Goal: Communication & Community: Answer question/provide support

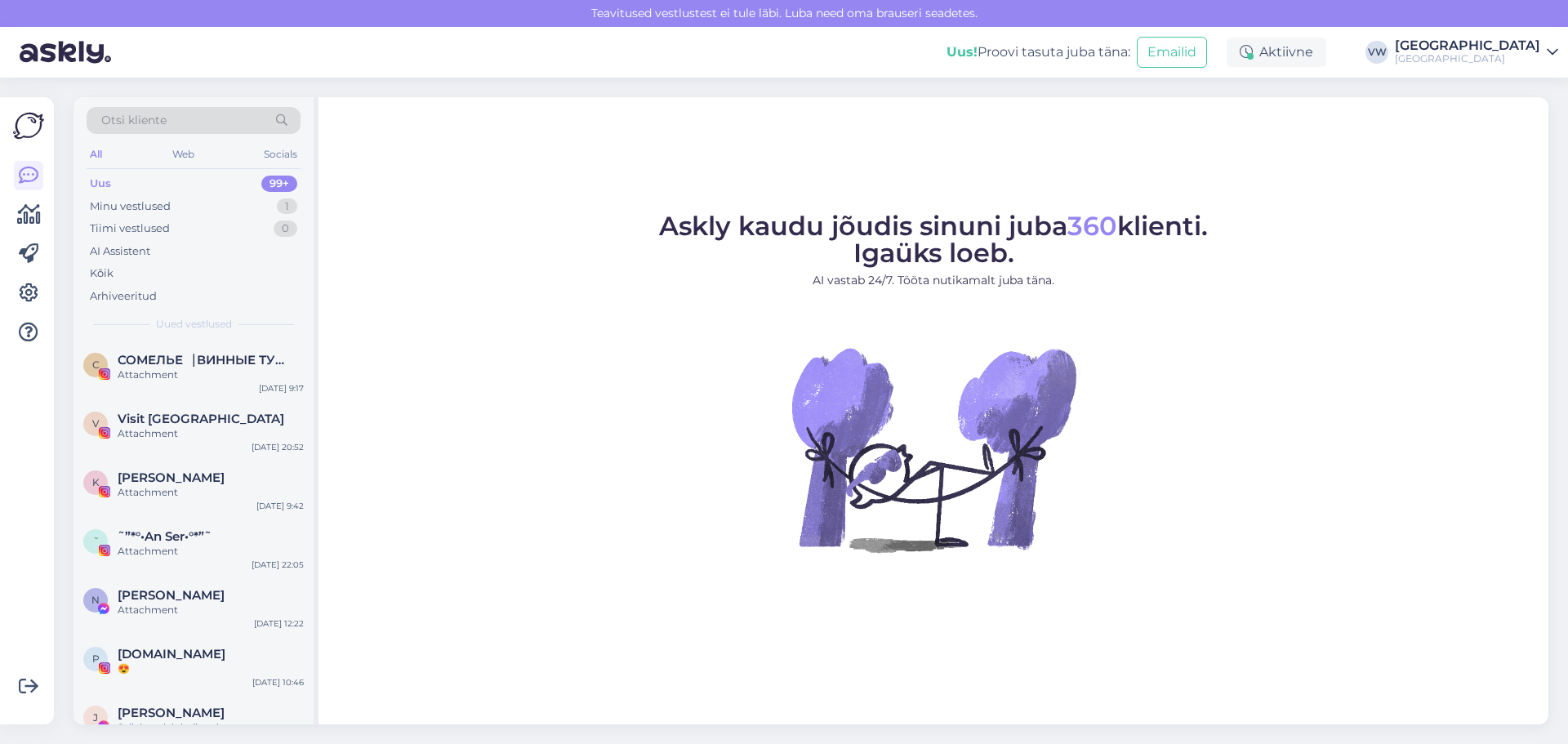
drag, startPoint x: 230, startPoint y: 738, endPoint x: 208, endPoint y: 765, distance: 34.8
click at [208, 743] on html "Teavitused vestlustest [PERSON_NAME] läbi. Luba need oma brauseri seadetes. Uus…" at bounding box center [784, 372] width 1568 height 744
click at [224, 352] on div "e #ezwxhr3v [DATE] 12:54" at bounding box center [193, 371] width 240 height 59
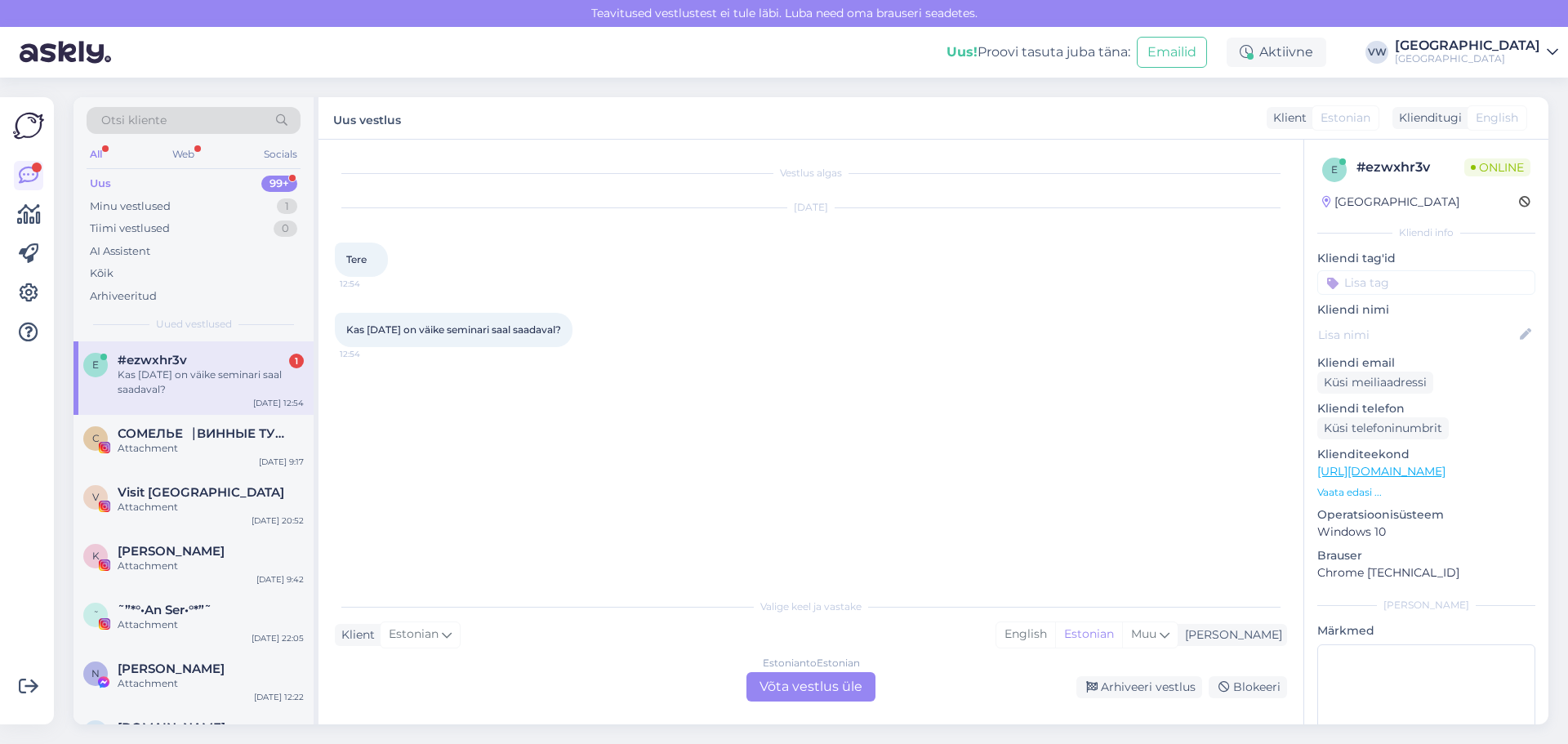
click at [790, 681] on div "Estonian to Estonian Võta vestlus üle" at bounding box center [811, 687] width 129 height 29
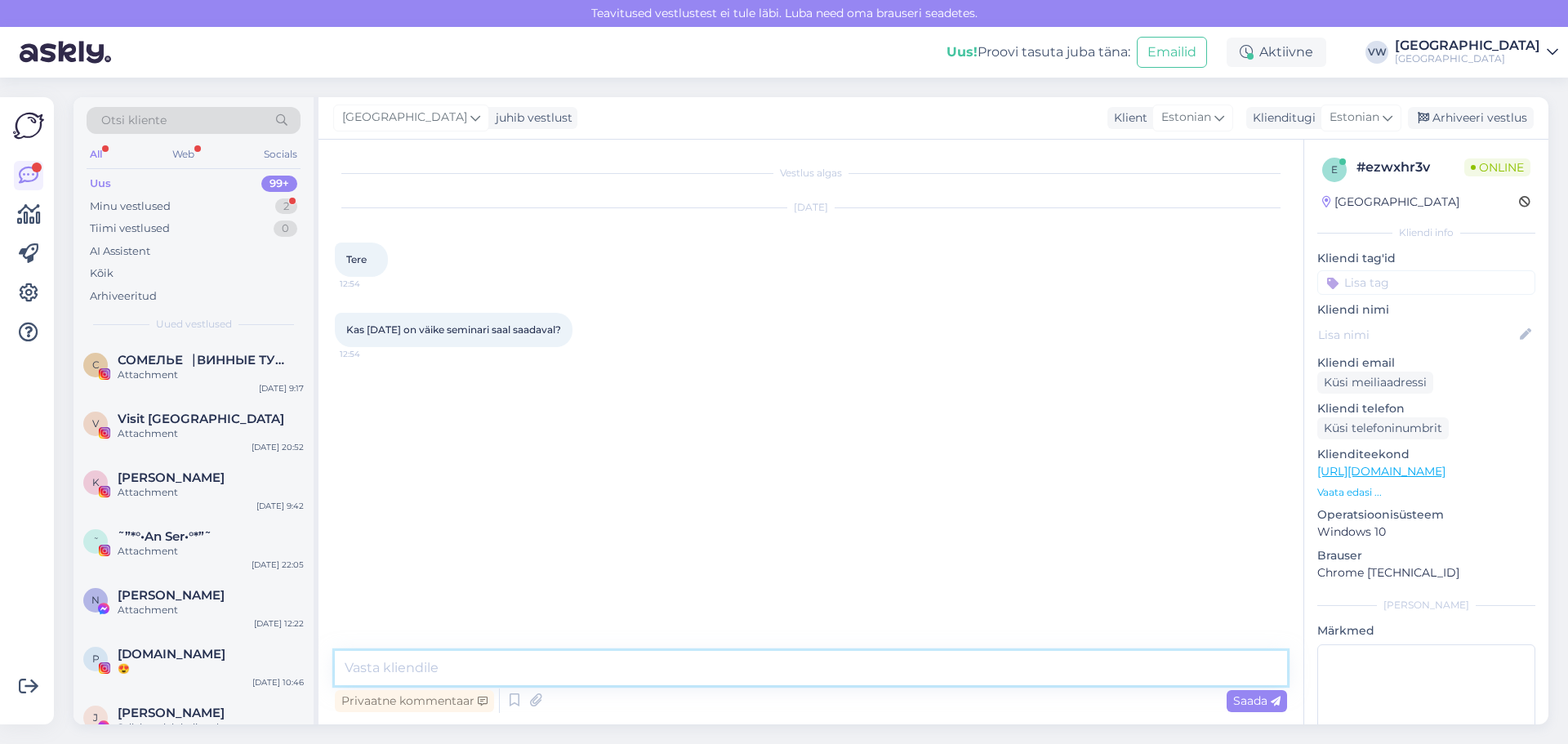
click at [553, 665] on textarea at bounding box center [811, 667] width 952 height 35
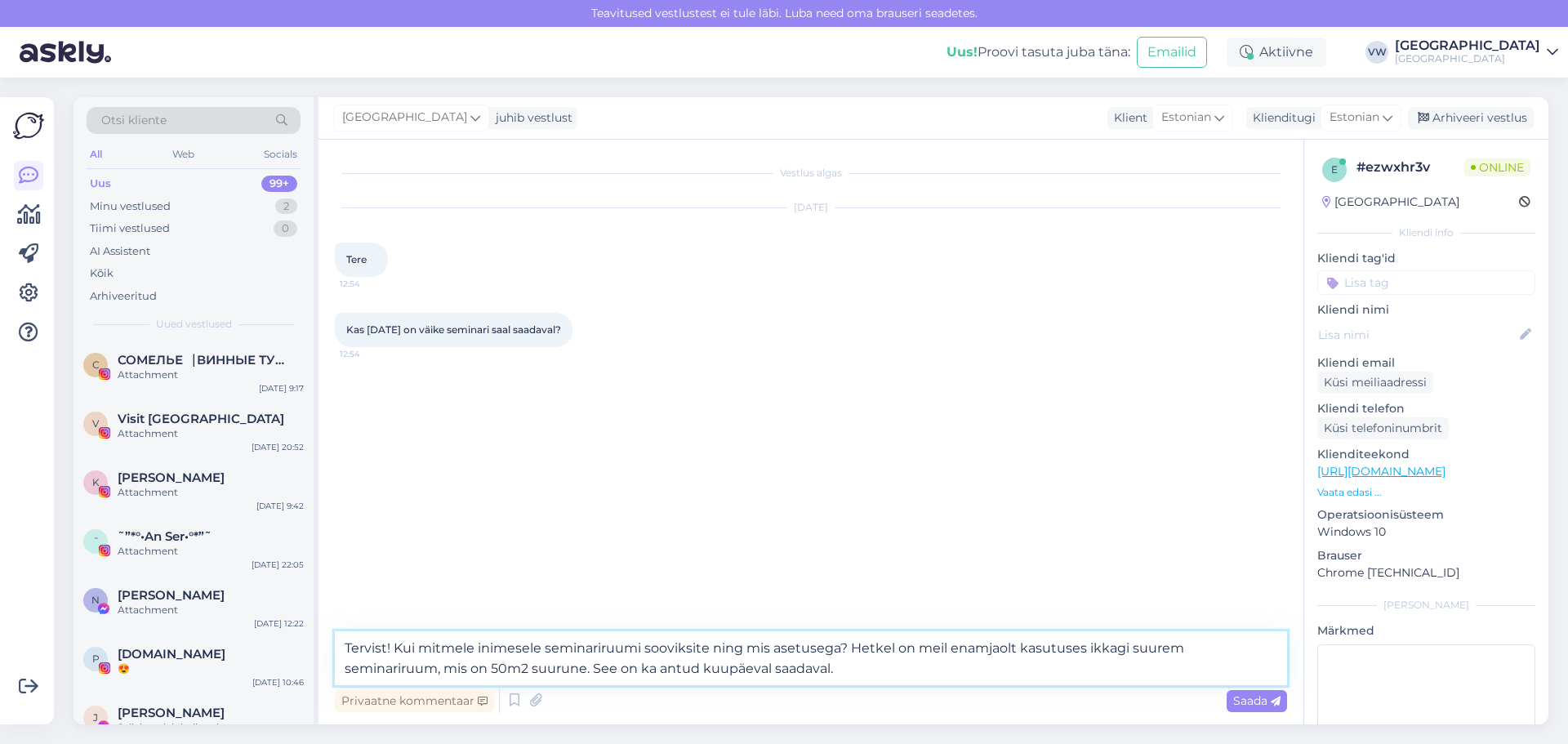
type textarea "Tervist! Kui mitmele inimesele seminariruumi sooviksite ning mis asetusega? Het…"
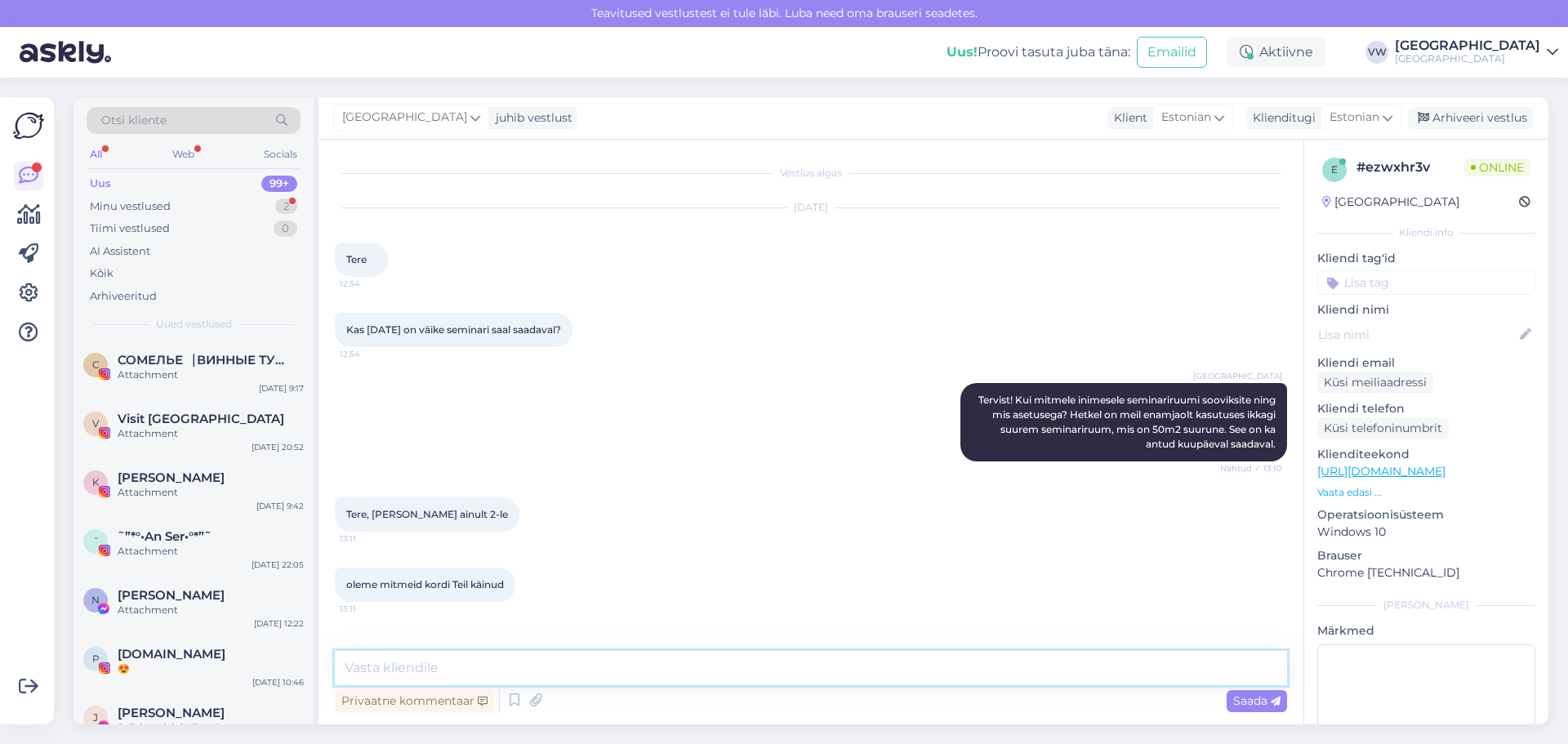
scroll to position [54, 0]
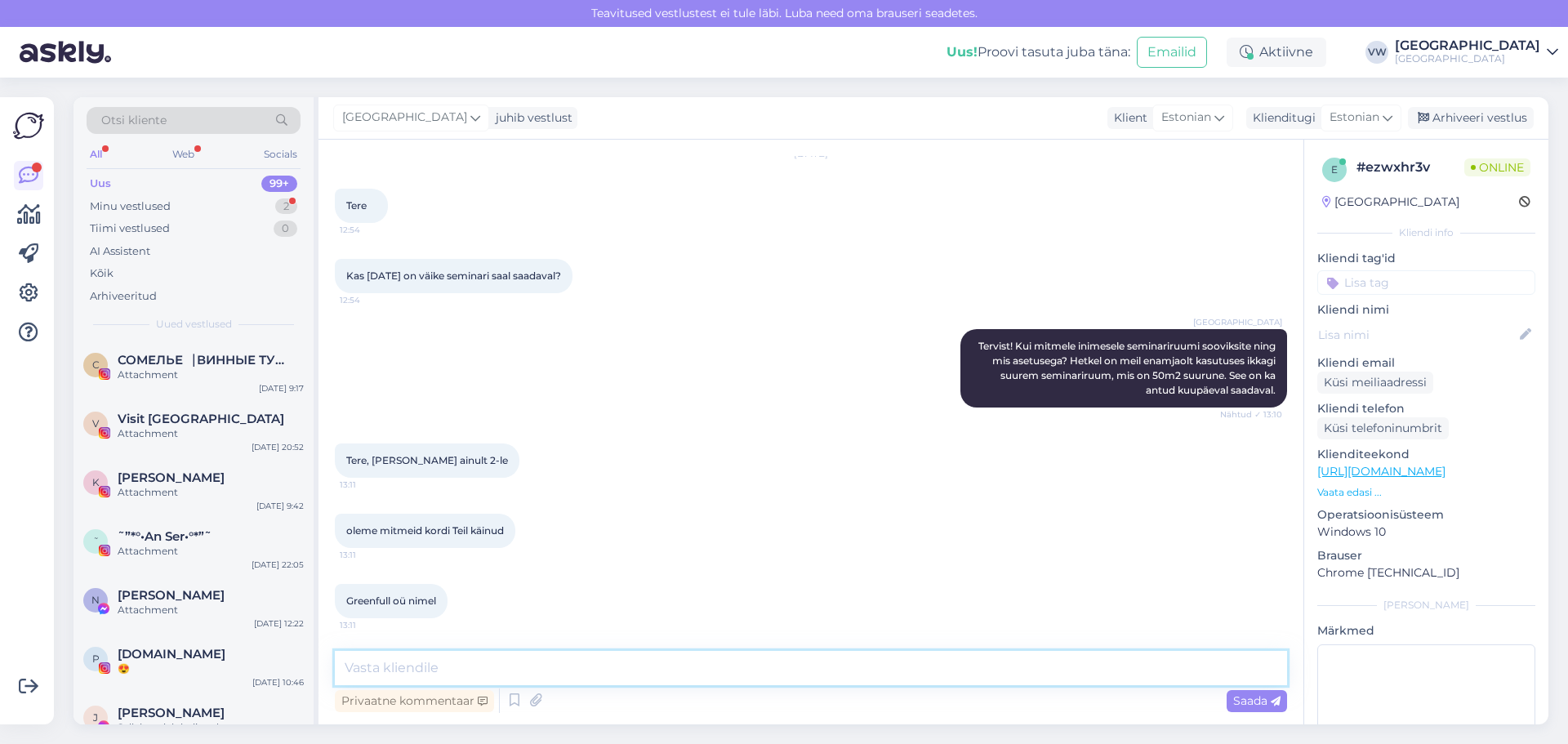
click at [566, 660] on textarea at bounding box center [811, 667] width 952 height 35
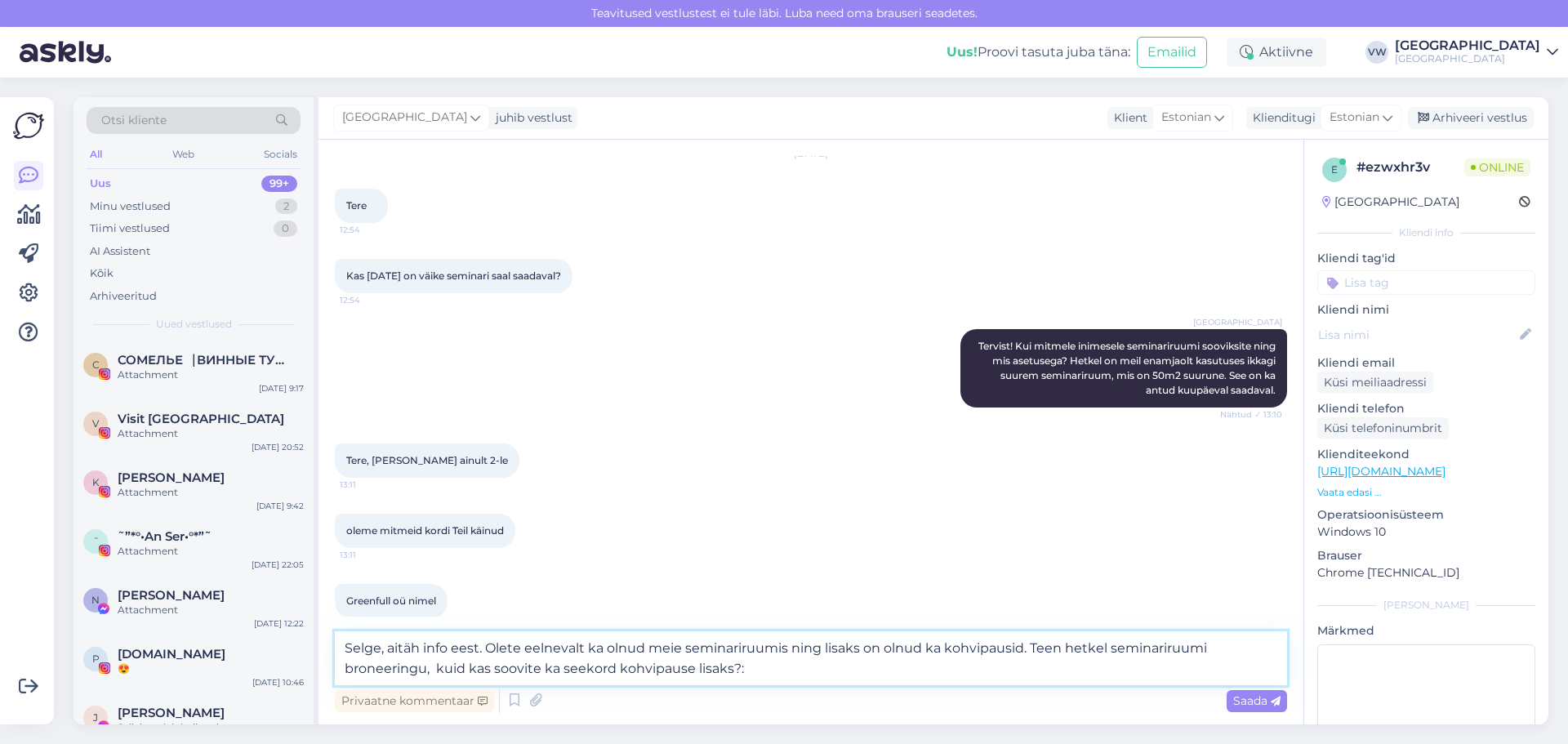
type textarea "Selge, aitäh info eest. Olete eelnevalt ka olnud meie seminariruumis ning lisak…"
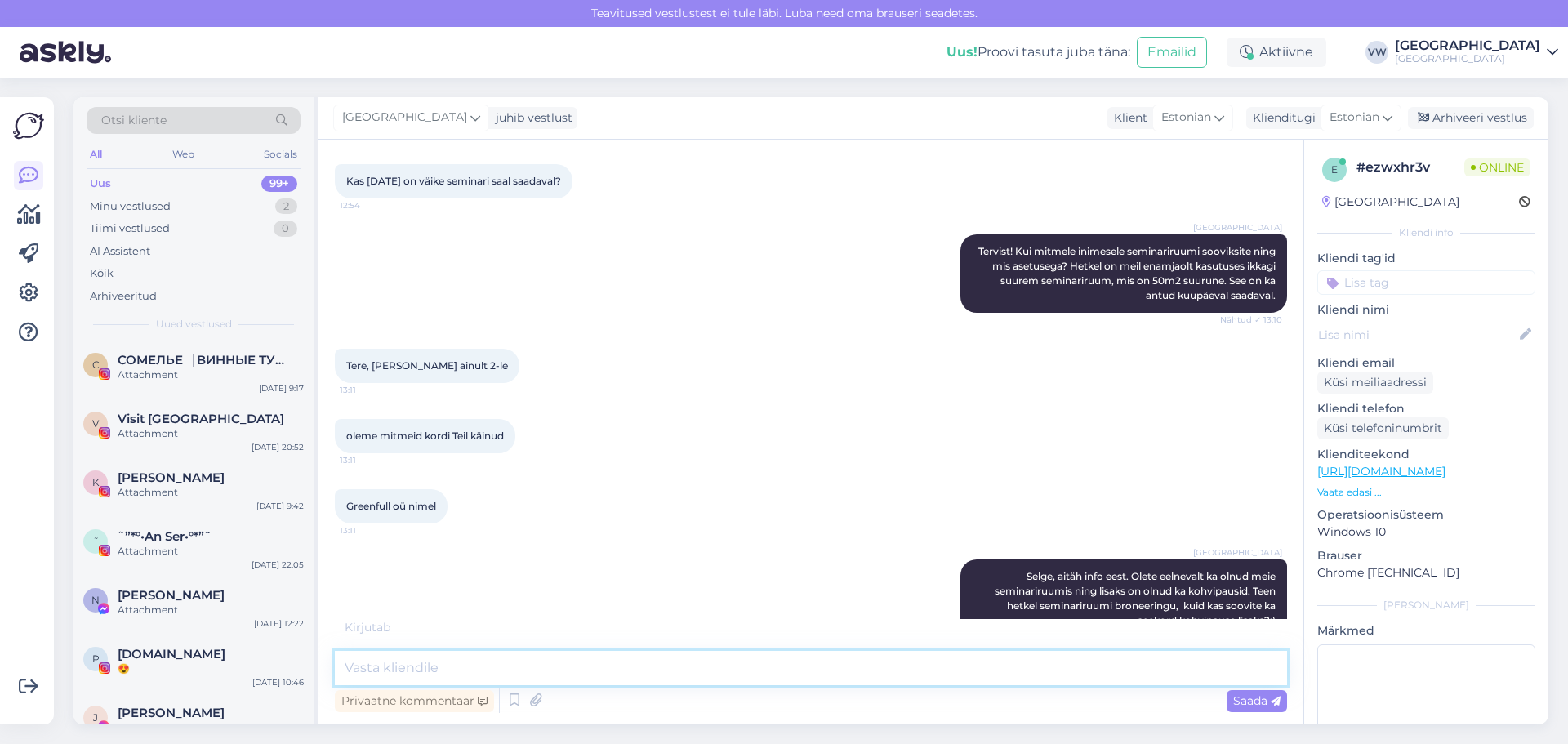
scroll to position [185, 0]
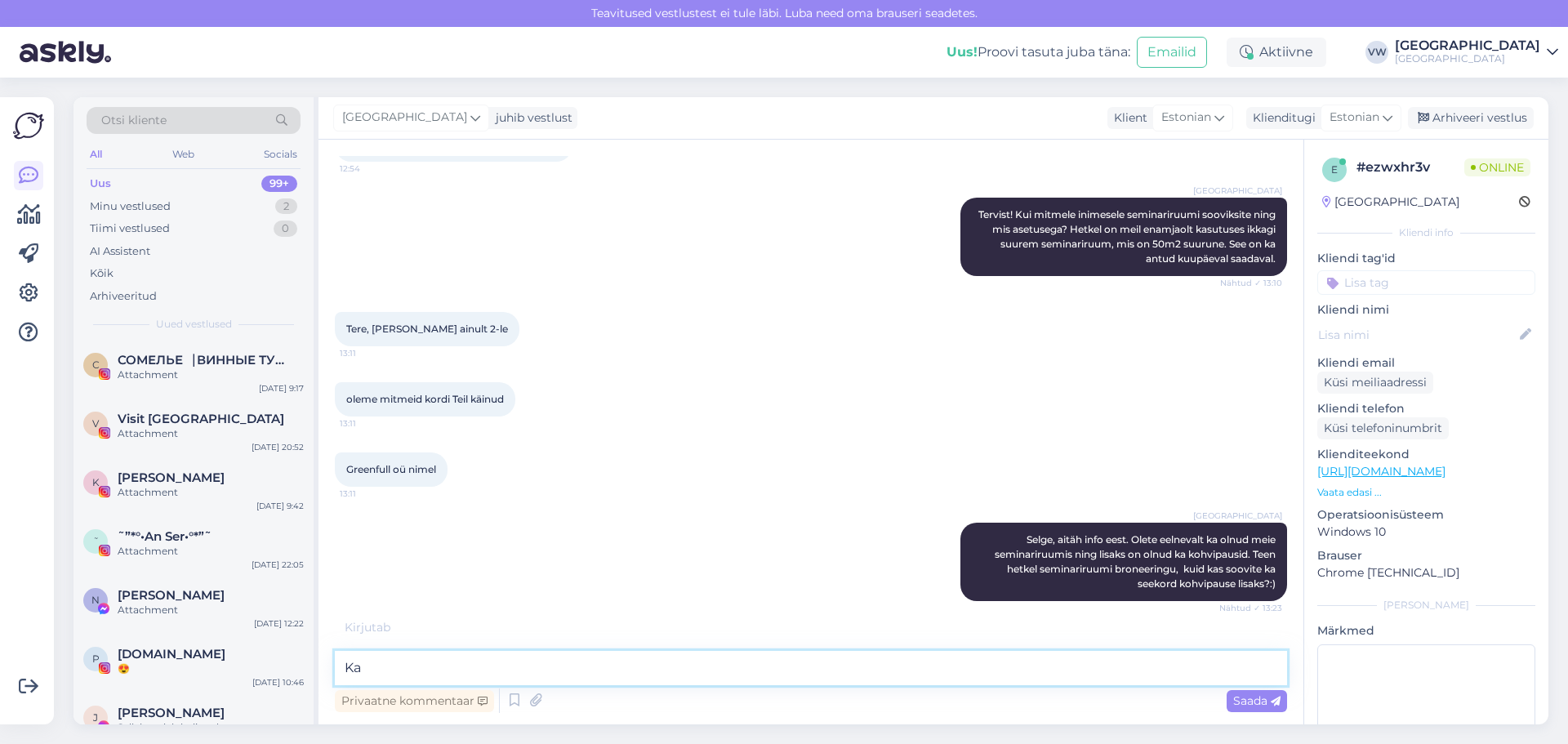
type textarea "K"
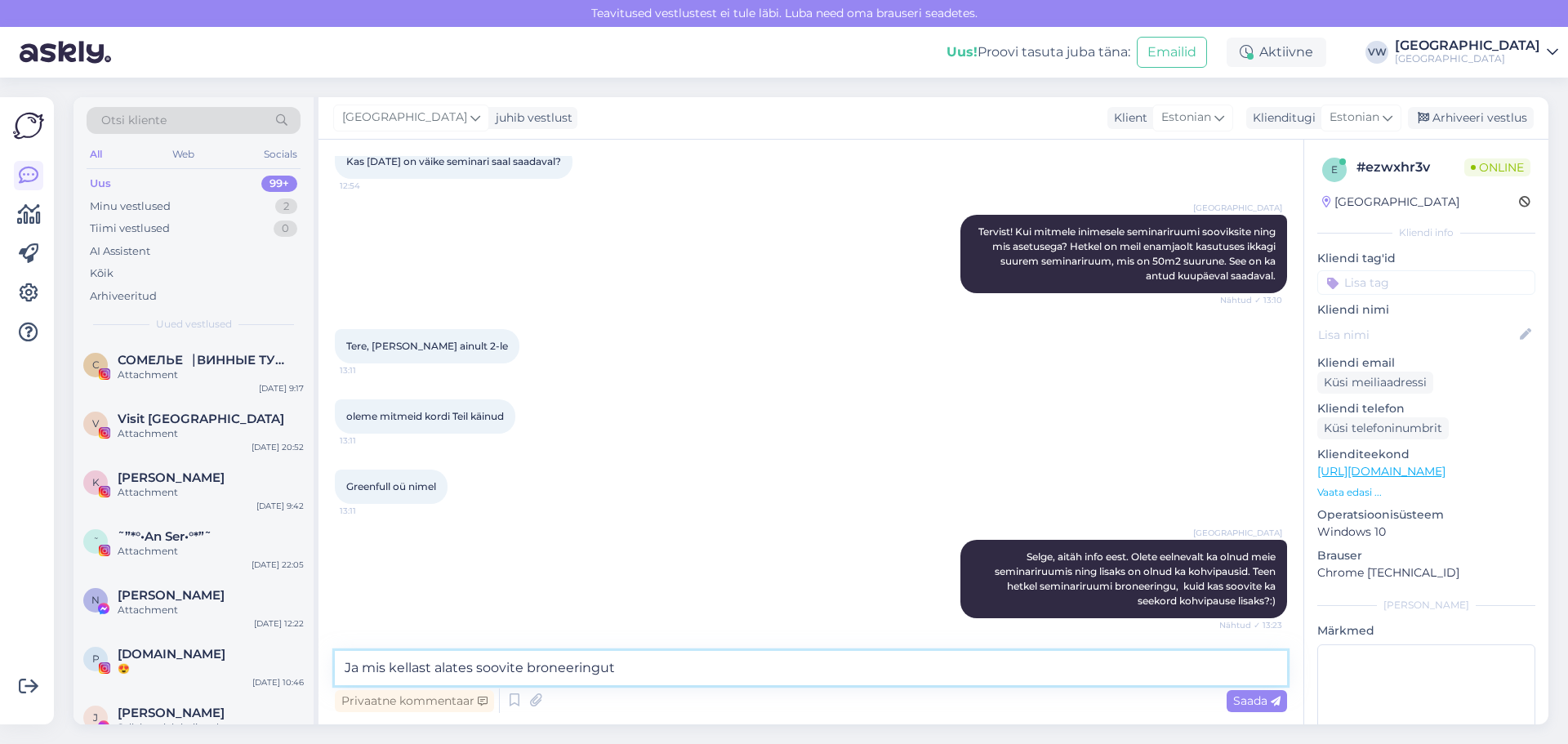
type textarea "Ja mis kellast alates soovite broneeringut?"
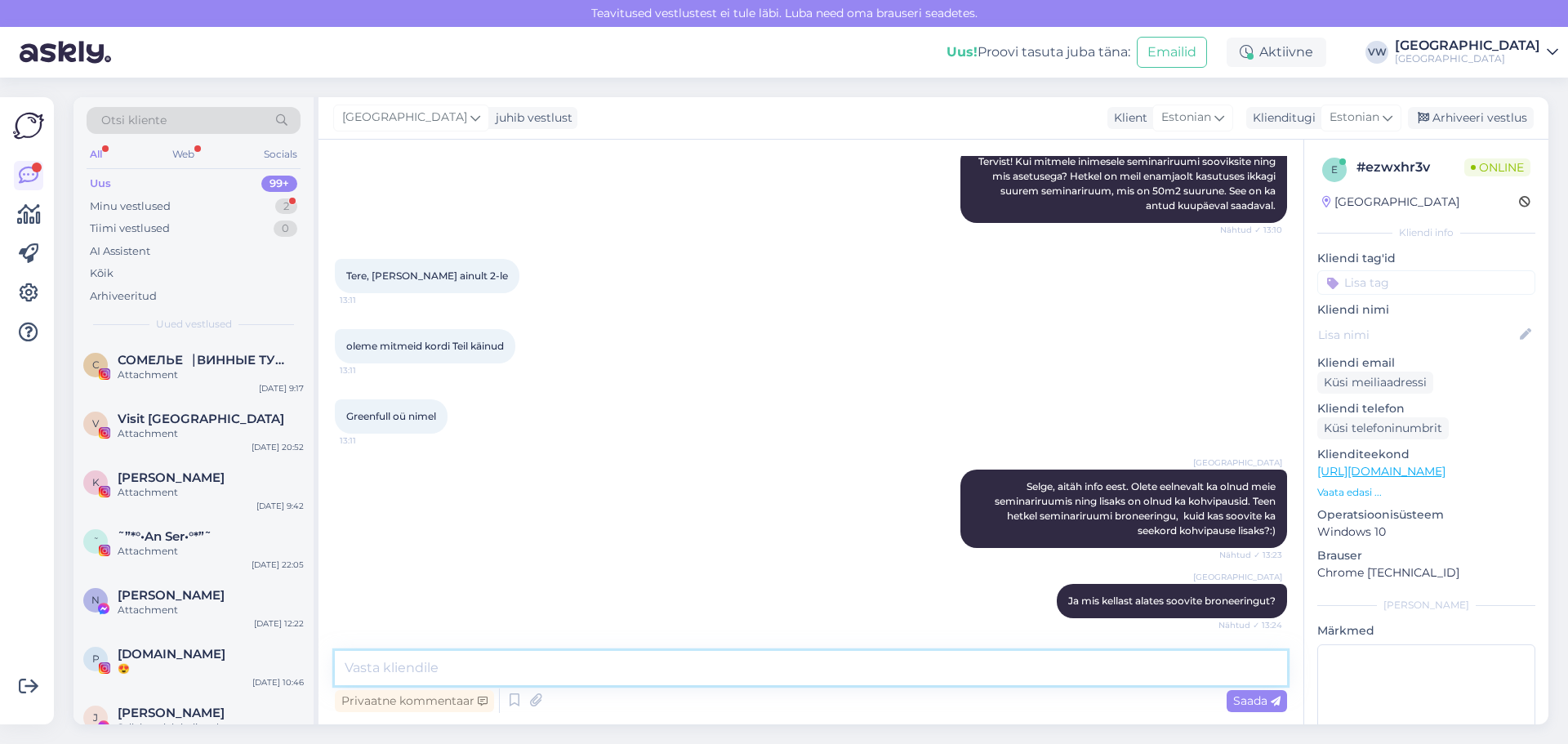
scroll to position [323, 0]
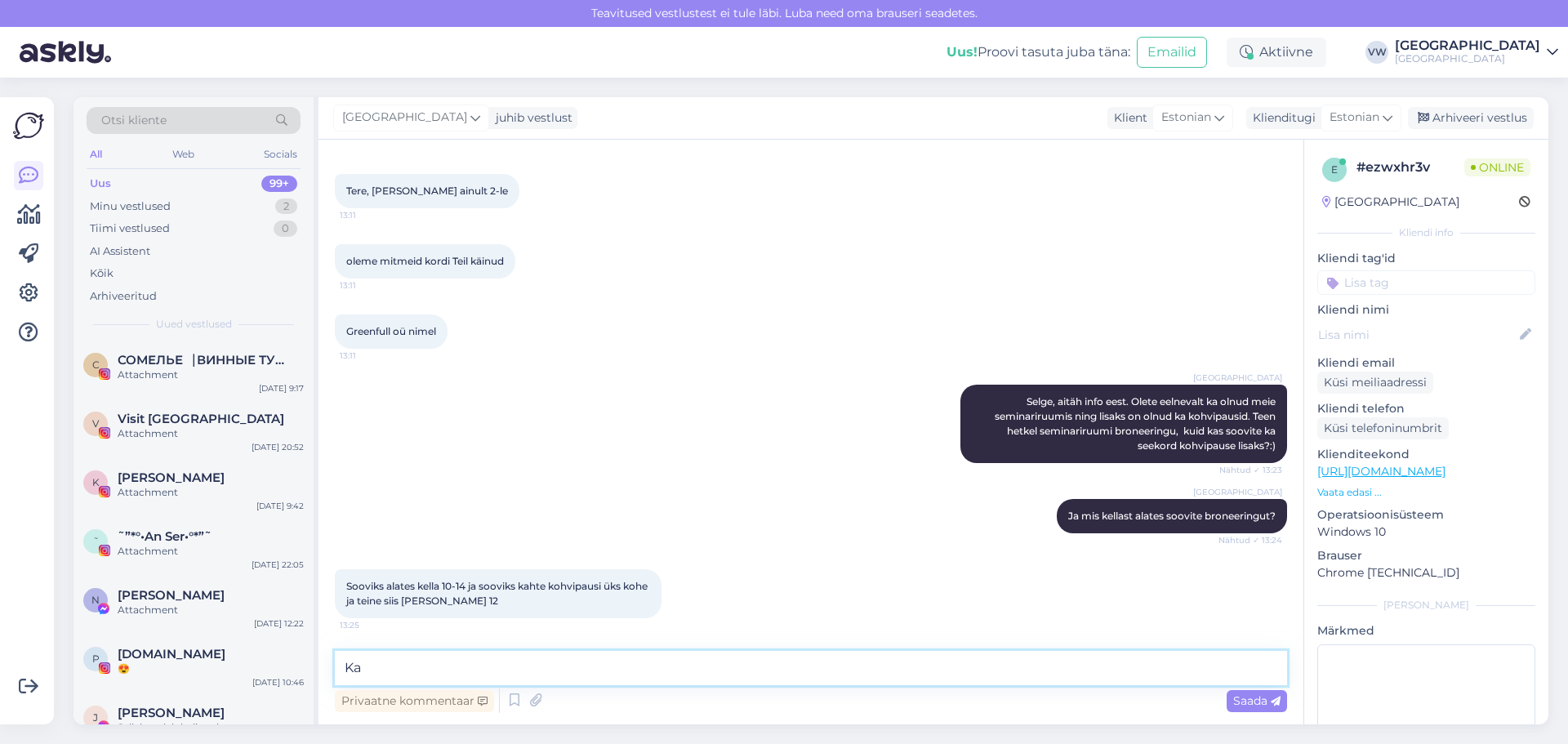
type textarea "K"
click at [539, 694] on icon at bounding box center [535, 700] width 23 height 24
click at [800, 677] on textarea at bounding box center [811, 667] width 952 height 35
type textarea "S"
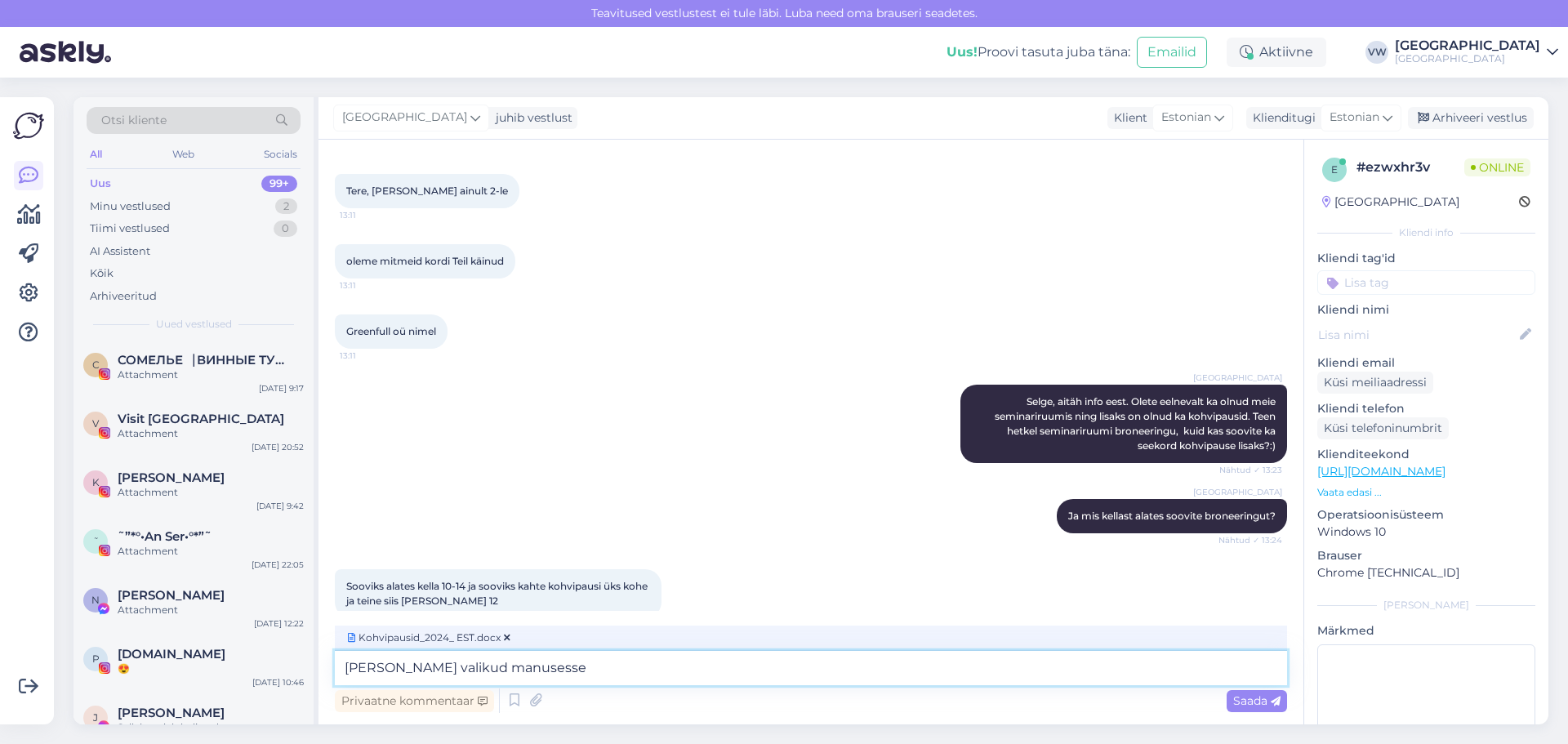
type textarea "[PERSON_NAME] valikud manusesse."
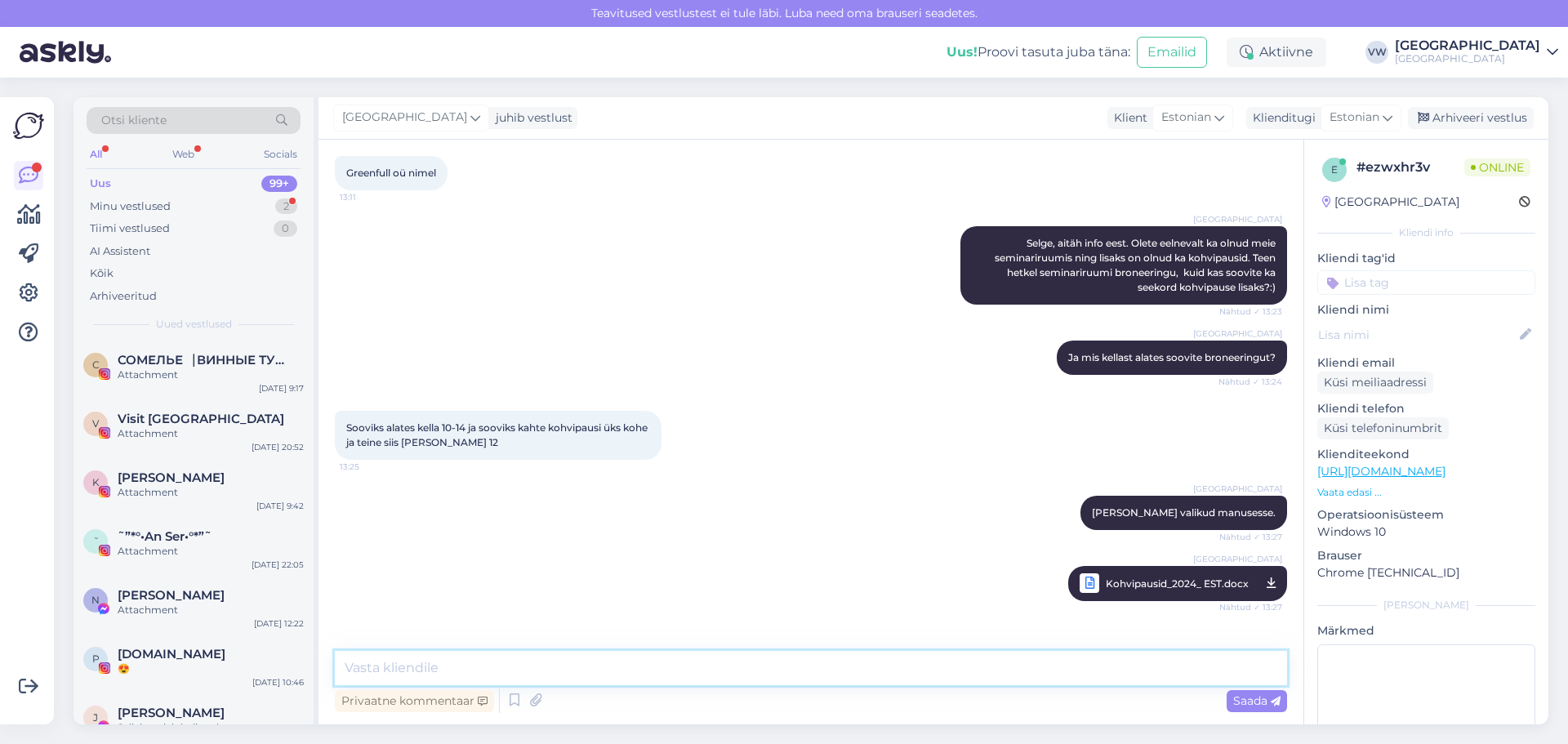
scroll to position [535, 0]
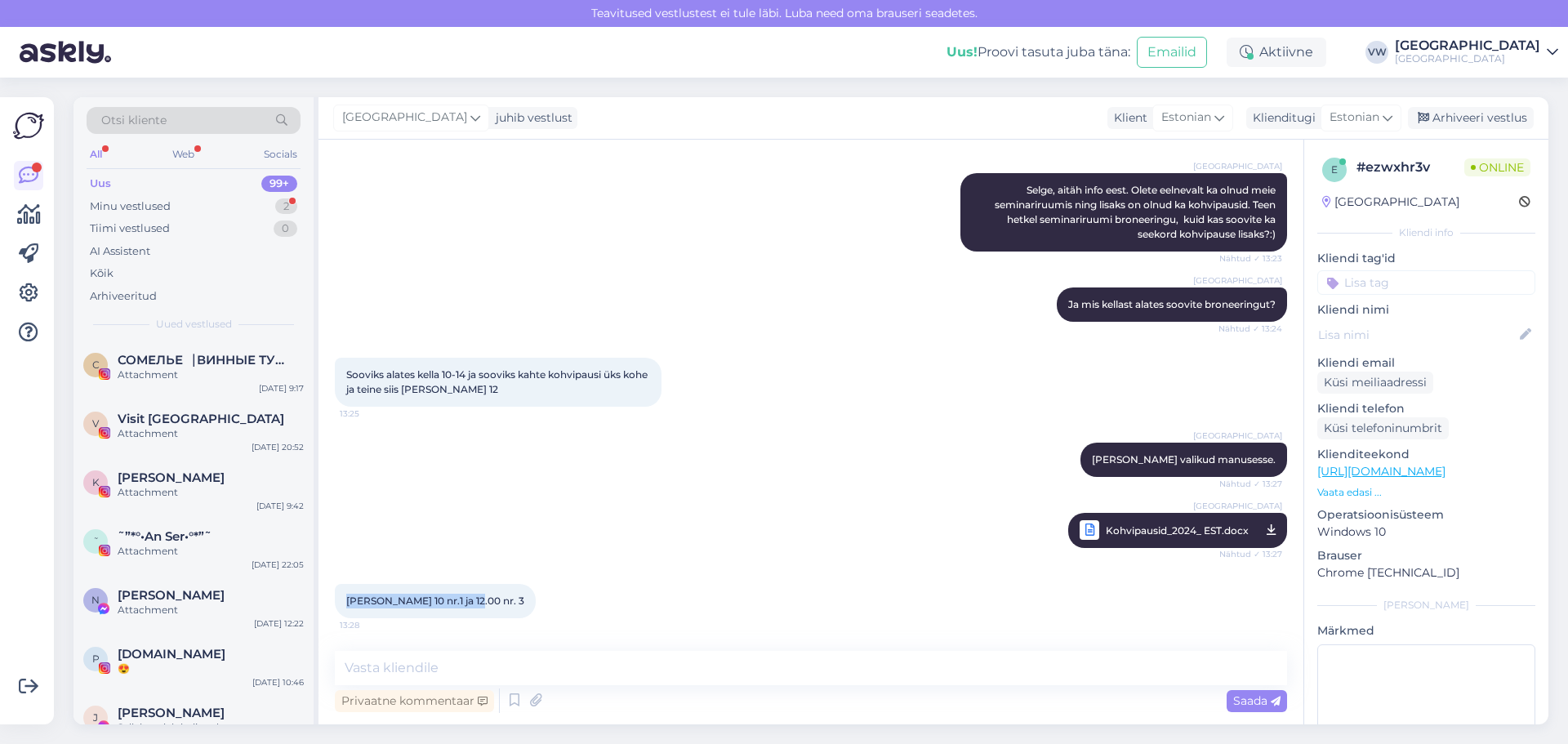
drag, startPoint x: 462, startPoint y: 601, endPoint x: 346, endPoint y: 605, distance: 116.1
click at [346, 605] on div "[PERSON_NAME] 10 nr.1 ja 12.00 nr. 3 13:28" at bounding box center [435, 601] width 201 height 35
copy span "[PERSON_NAME] 10 nr.1 ja 12.00 nr. 3"
click at [546, 497] on div "Villa Wesset [PERSON_NAME] kohvipauside valikud manusesse. Nähtud ✓ 13:27 Villa…" at bounding box center [811, 496] width 952 height 141
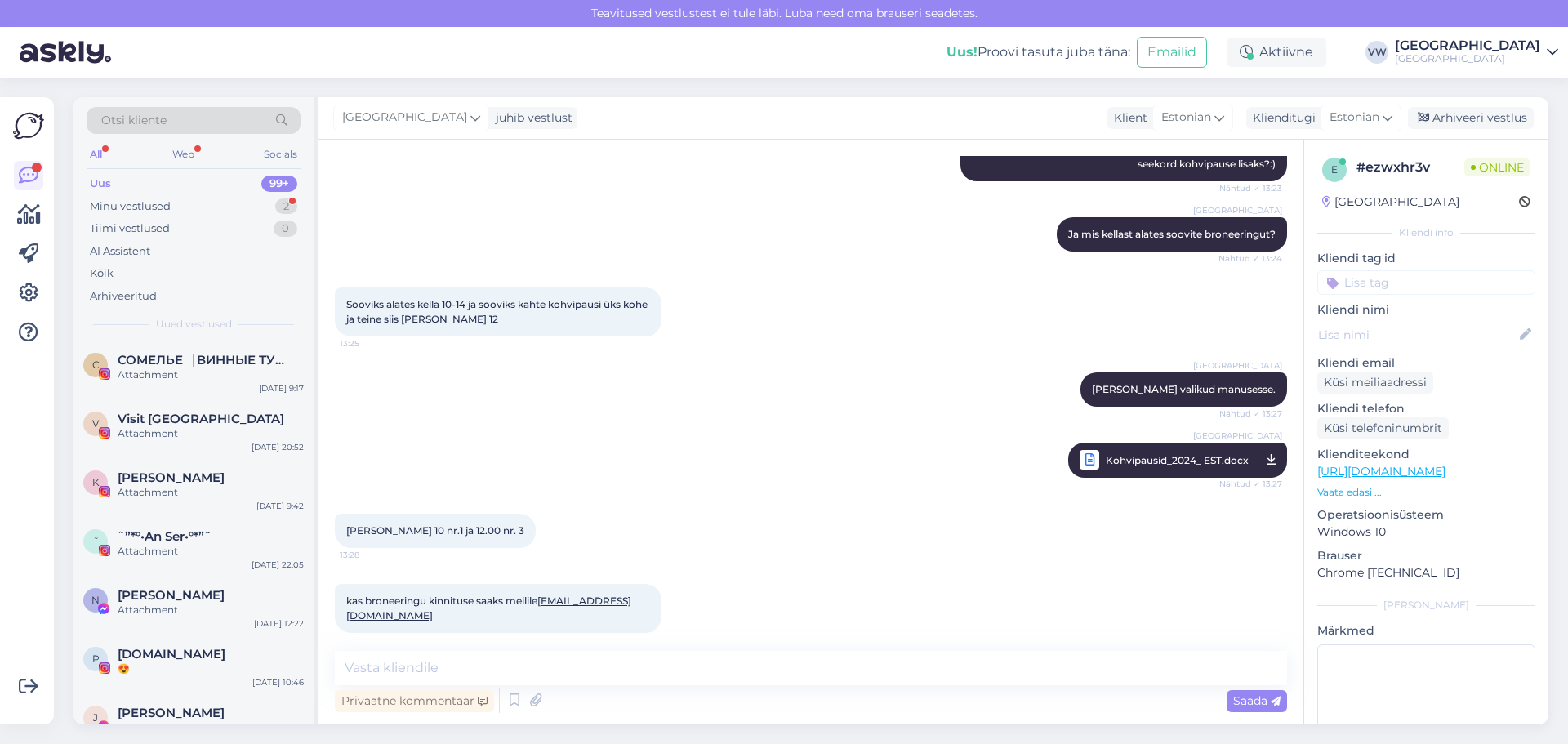
click at [582, 599] on link "[EMAIL_ADDRESS][DOMAIN_NAME]" at bounding box center [488, 608] width 285 height 27
click at [530, 390] on div "Villa Wesset [PERSON_NAME] kohvipauside valikud manusesse. Nähtud ✓ 13:27 Villa…" at bounding box center [811, 425] width 952 height 141
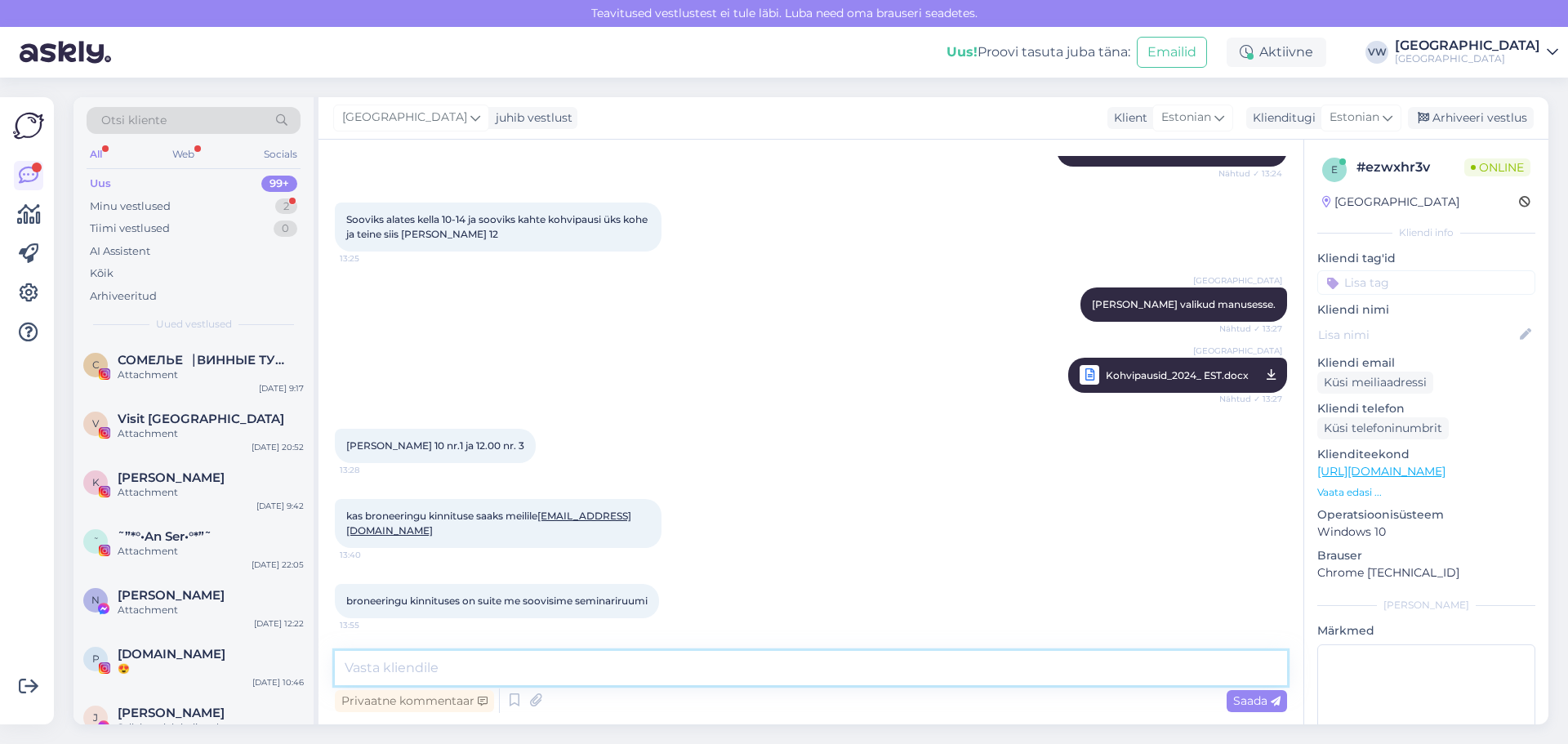
click at [530, 662] on textarea at bounding box center [811, 667] width 952 height 35
type textarea "j"
type textarea "Ja, see ongi meie seminariruum. Suviti on see sviidina kasutusel ja seetõttu on…"
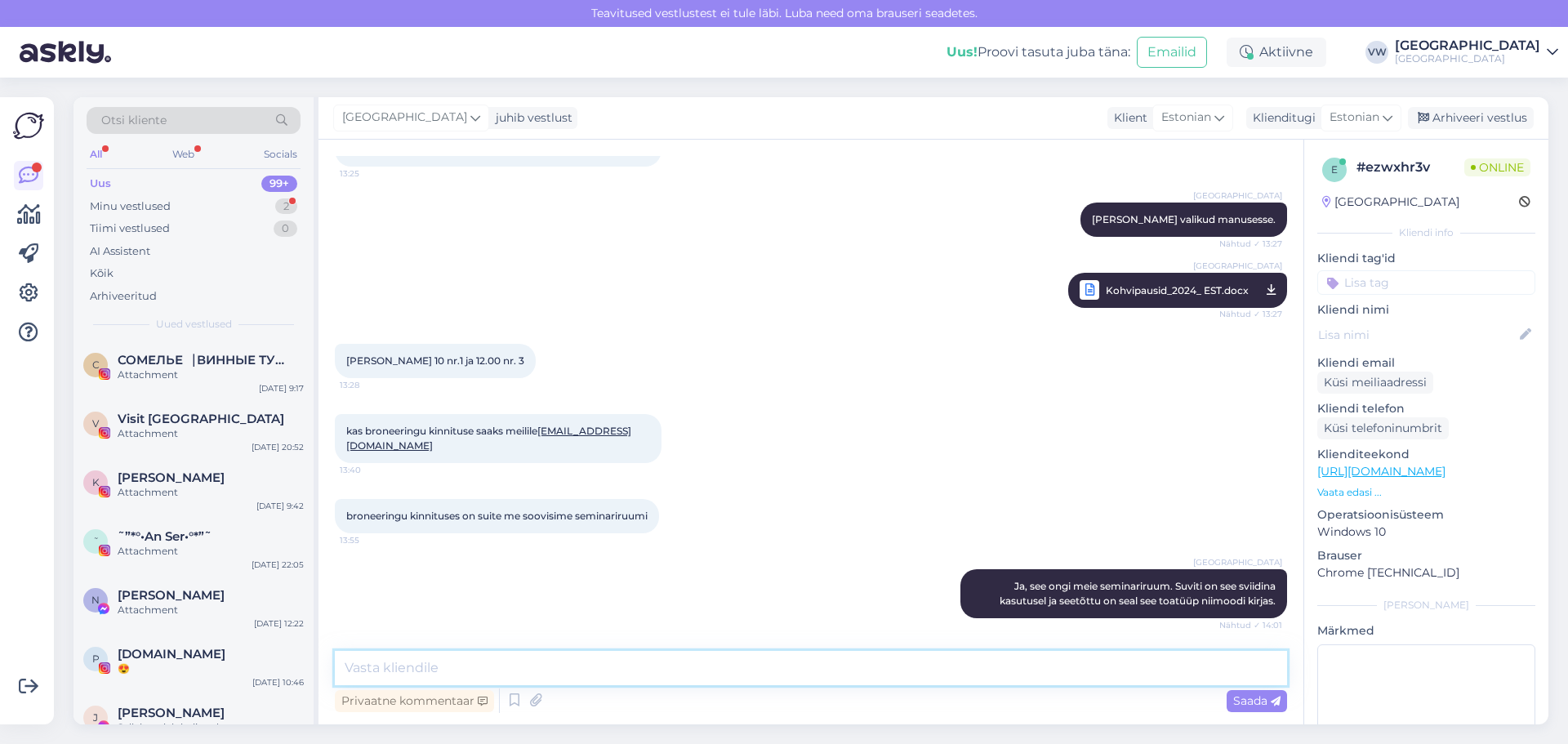
scroll to position [845, 0]
